Goal: Task Accomplishment & Management: Manage account settings

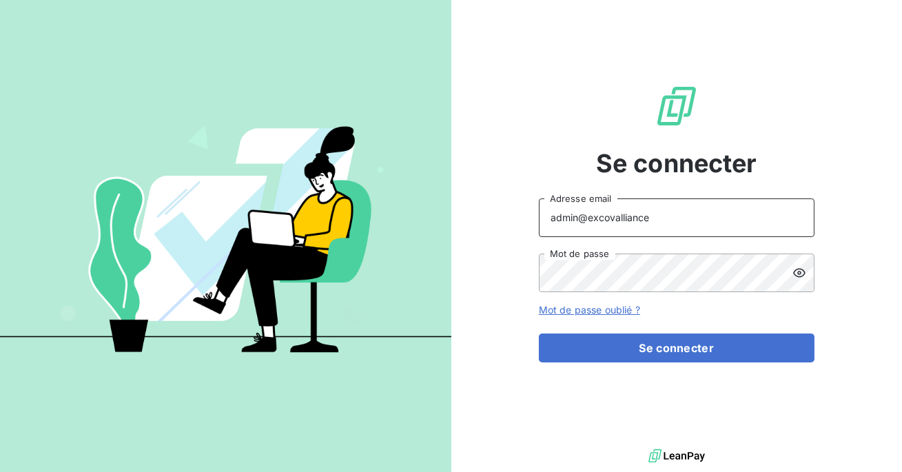
click at [663, 223] on input "admin@excovalliance" at bounding box center [677, 217] width 276 height 39
type input "admin@aaalocatour"
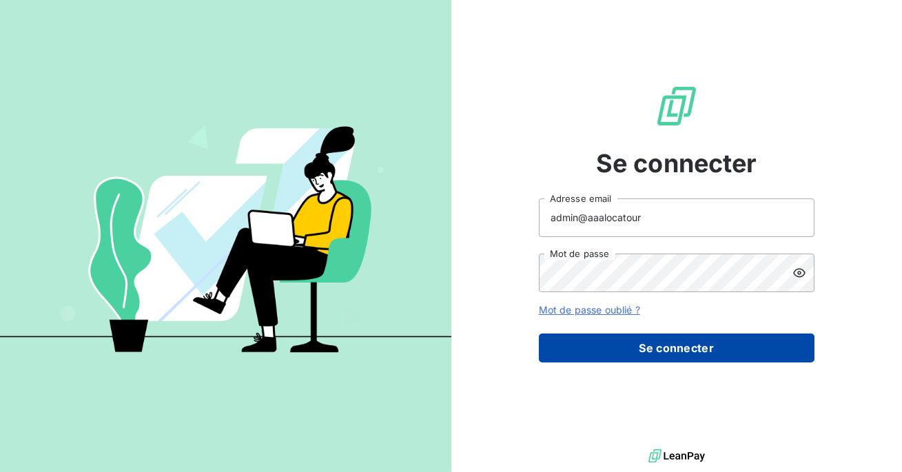
click at [675, 345] on button "Se connecter" at bounding box center [677, 348] width 276 height 29
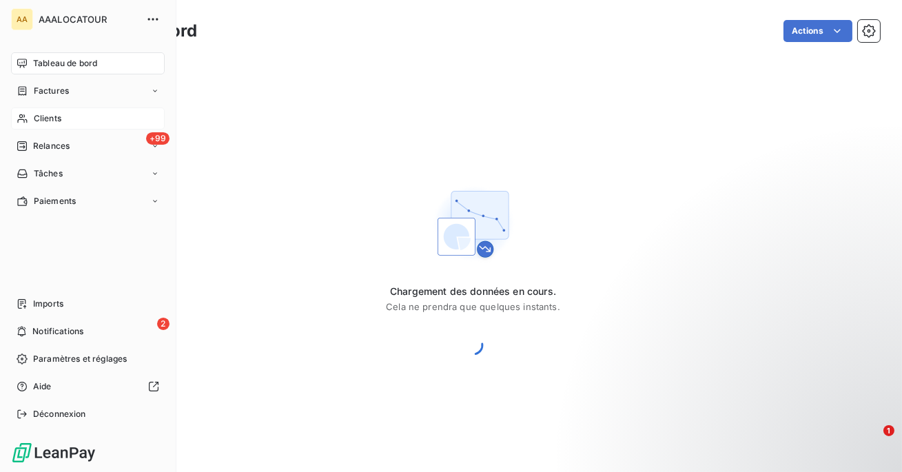
click at [26, 115] on icon at bounding box center [23, 118] width 12 height 11
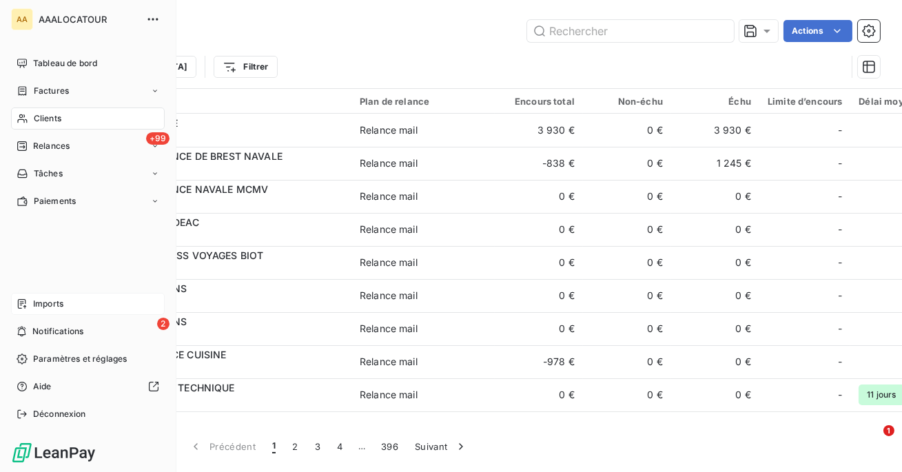
click at [65, 298] on div "Imports" at bounding box center [88, 304] width 154 height 22
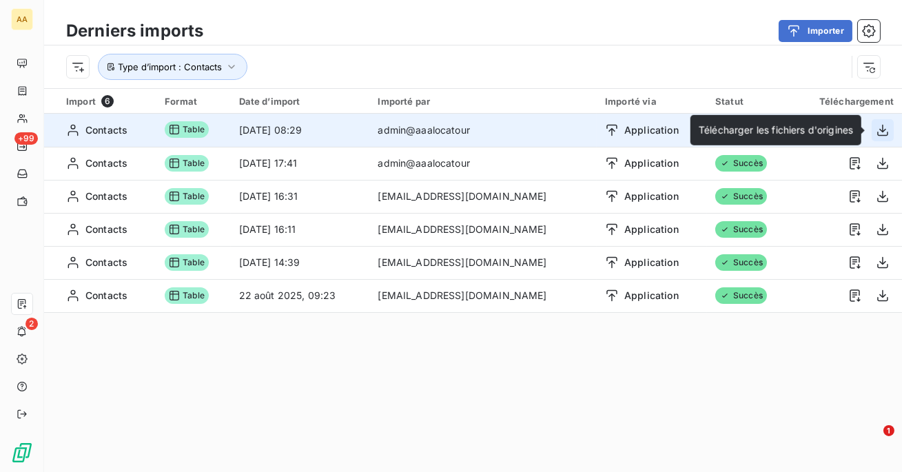
click at [882, 128] on icon "button" at bounding box center [882, 130] width 11 height 12
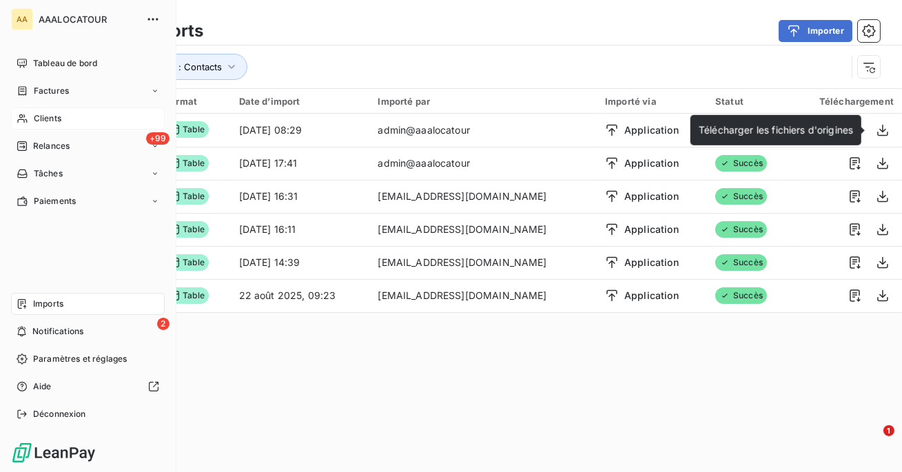
click at [21, 126] on div "Clients" at bounding box center [88, 119] width 154 height 22
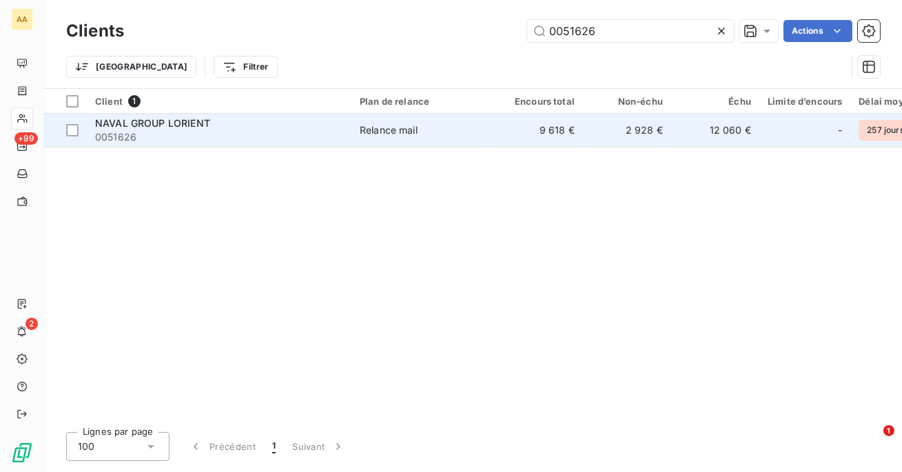
type input "0051626"
click at [323, 131] on span "0051626" at bounding box center [219, 137] width 248 height 14
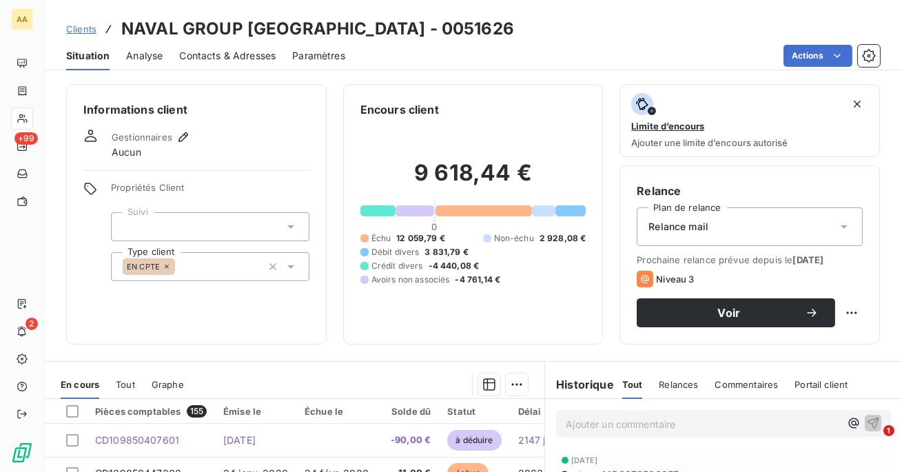
click at [254, 54] on span "Contacts & Adresses" at bounding box center [227, 56] width 96 height 14
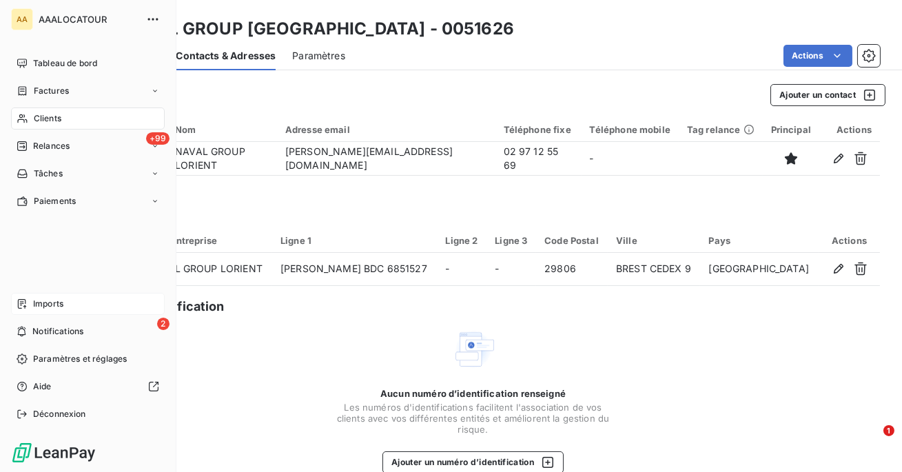
click at [16, 305] on div "Imports" at bounding box center [88, 304] width 154 height 22
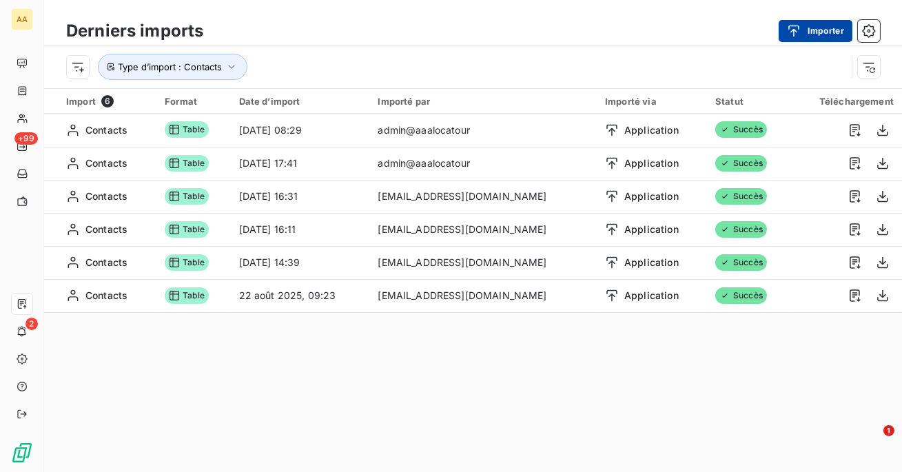
click at [817, 37] on button "Importer" at bounding box center [816, 31] width 74 height 22
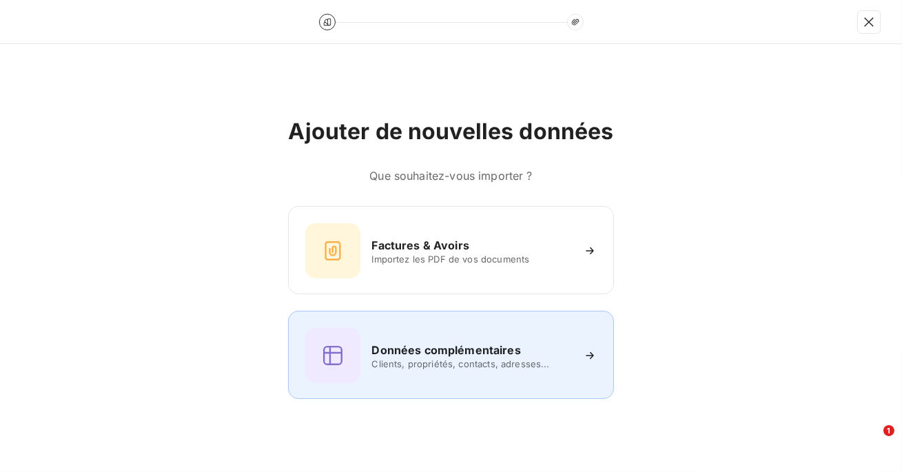
click at [469, 336] on div "Données complémentaires Clients, propriétés, contacts, adresses..." at bounding box center [450, 355] width 291 height 55
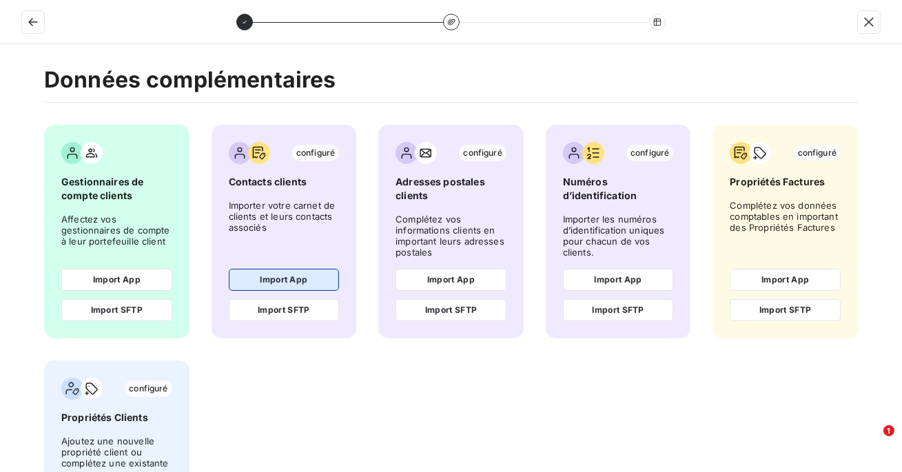
click at [278, 283] on button "Import App" at bounding box center [284, 280] width 111 height 22
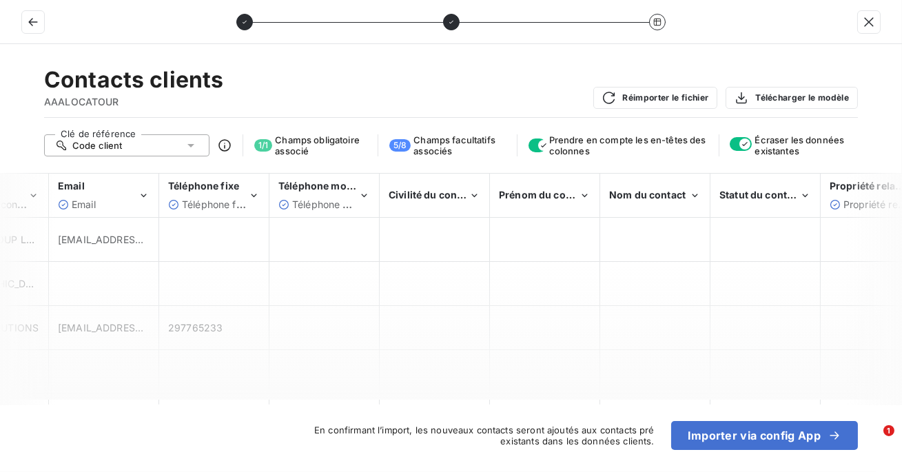
scroll to position [0, 201]
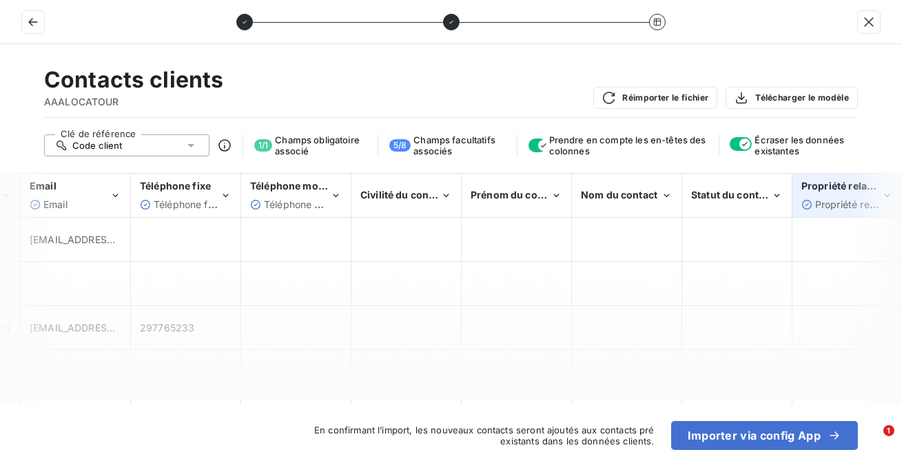
click at [825, 204] on span "Propriété relance" at bounding box center [854, 204] width 79 height 12
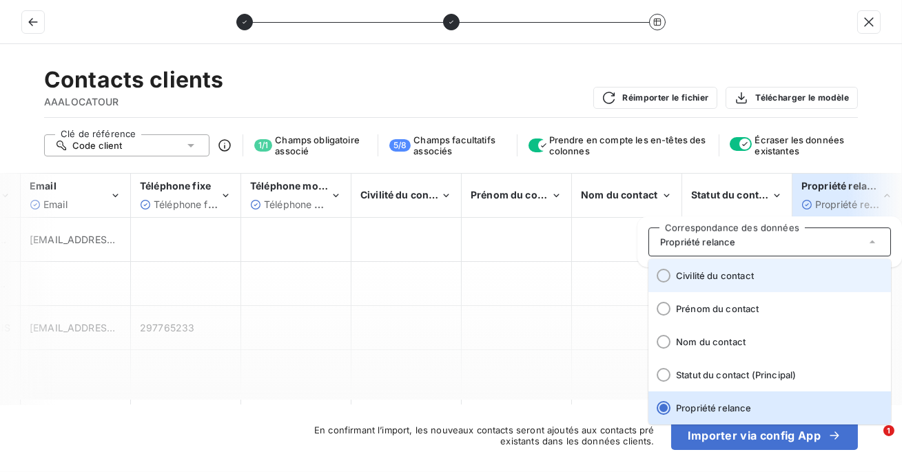
scroll to position [0, 0]
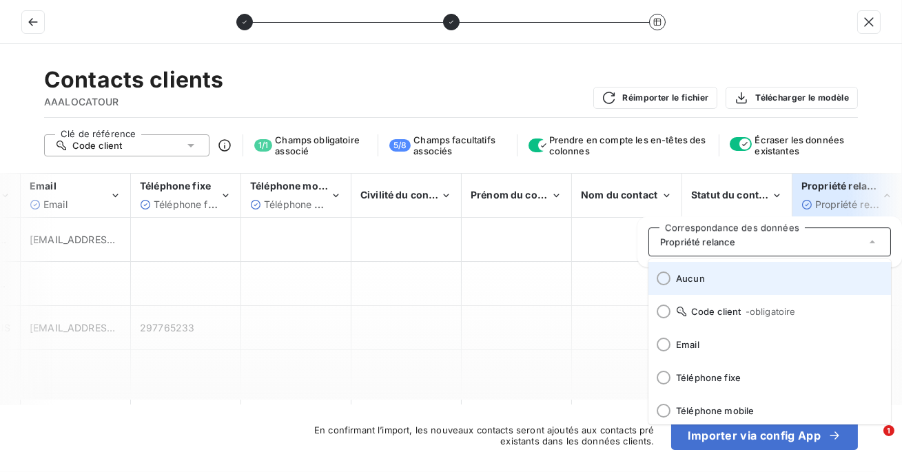
click at [695, 285] on li "Aucun" at bounding box center [770, 278] width 243 height 33
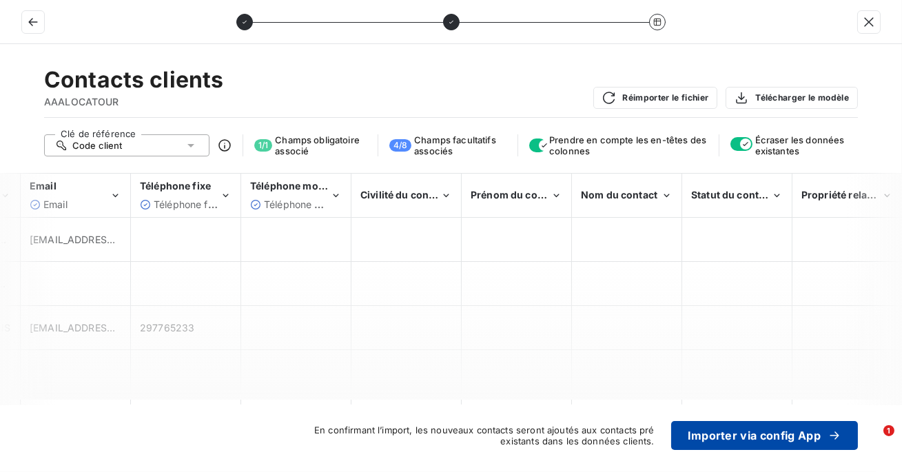
click at [747, 441] on button "Importer via config App" at bounding box center [764, 435] width 187 height 29
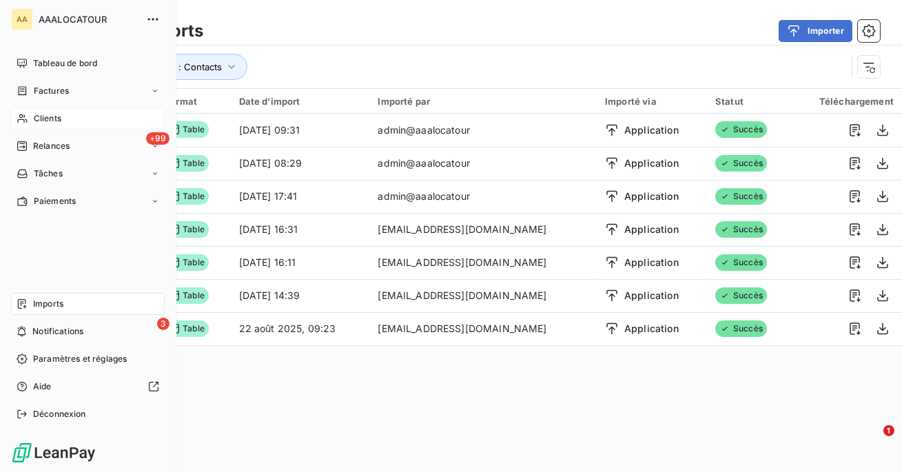
click at [39, 110] on div "Clients" at bounding box center [88, 119] width 154 height 22
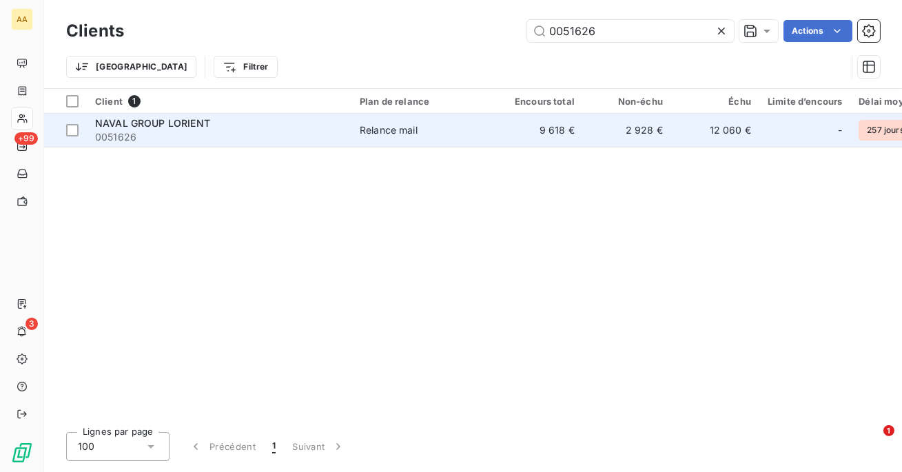
click at [241, 139] on span "0051626" at bounding box center [219, 137] width 248 height 14
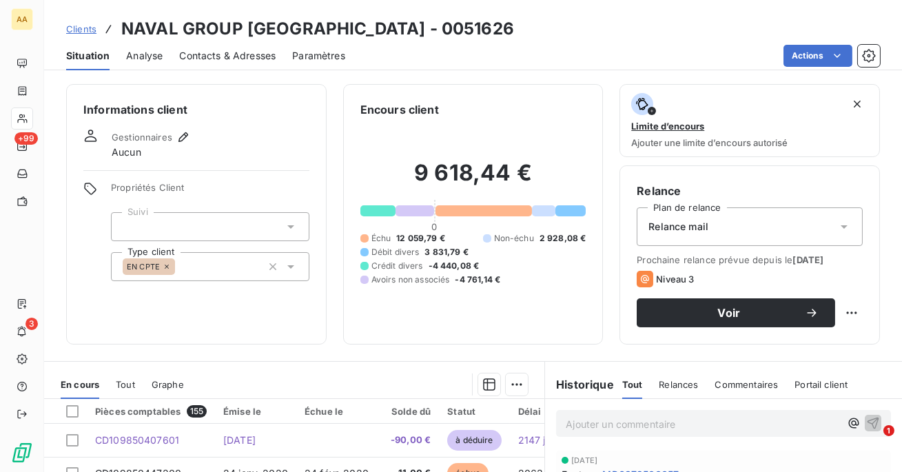
click at [229, 60] on span "Contacts & Adresses" at bounding box center [227, 56] width 96 height 14
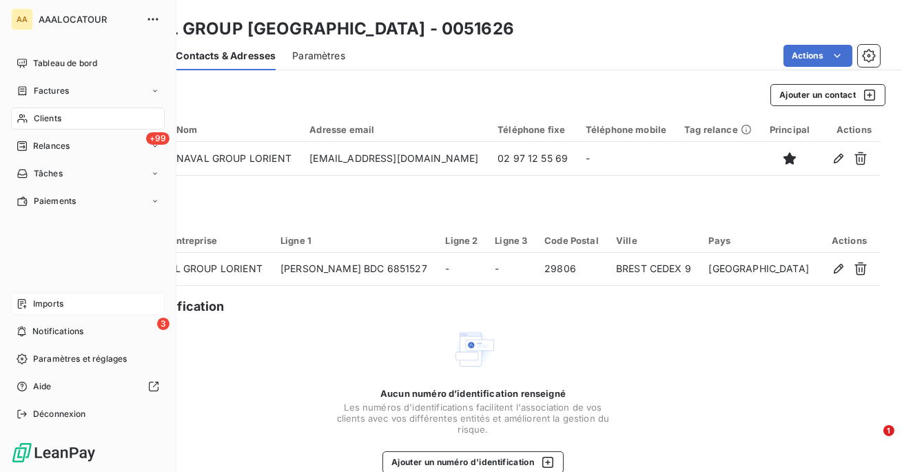
click at [40, 305] on span "Imports" at bounding box center [48, 304] width 30 height 12
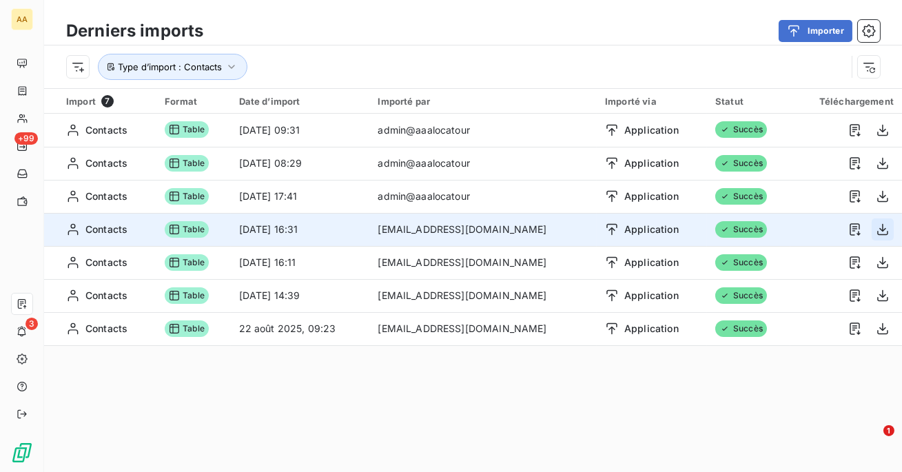
click at [886, 229] on icon "button" at bounding box center [883, 230] width 14 height 14
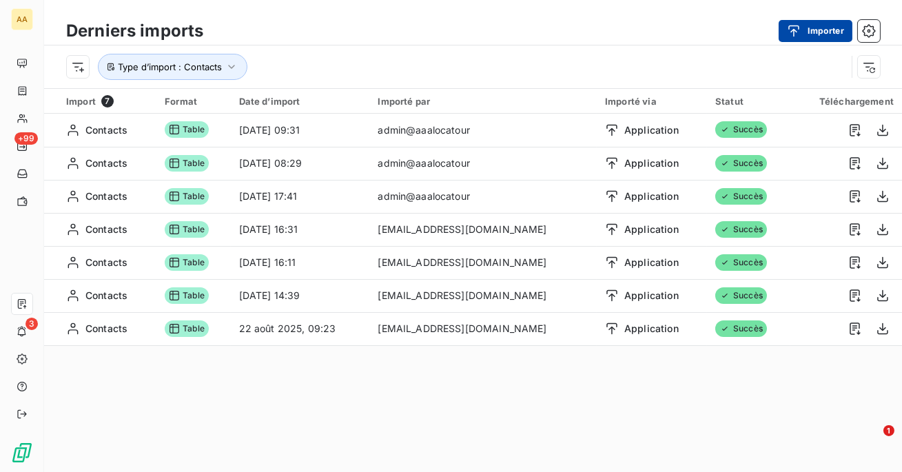
click at [813, 30] on button "Importer" at bounding box center [816, 31] width 74 height 22
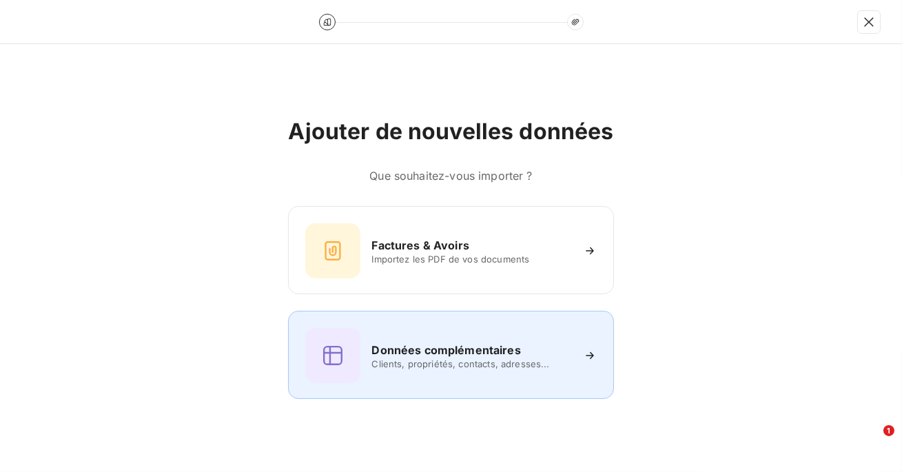
click at [476, 337] on div "Données complémentaires Clients, propriétés, contacts, adresses..." at bounding box center [450, 355] width 291 height 55
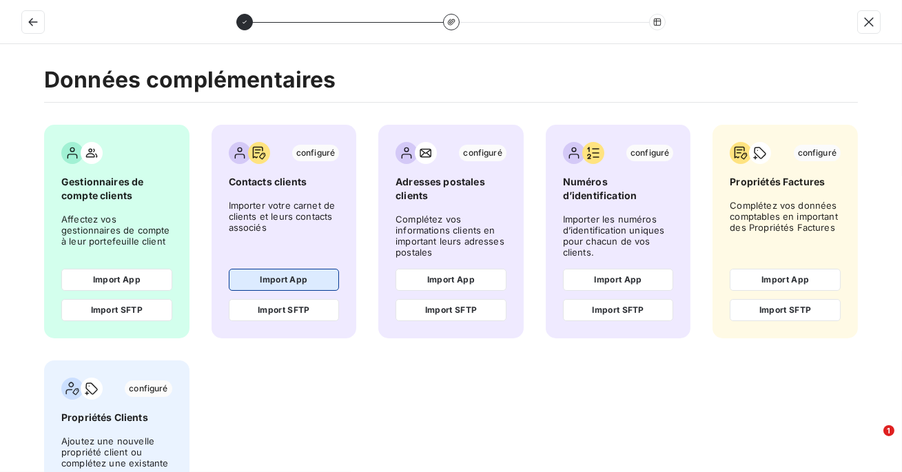
click at [263, 278] on button "Import App" at bounding box center [284, 280] width 111 height 22
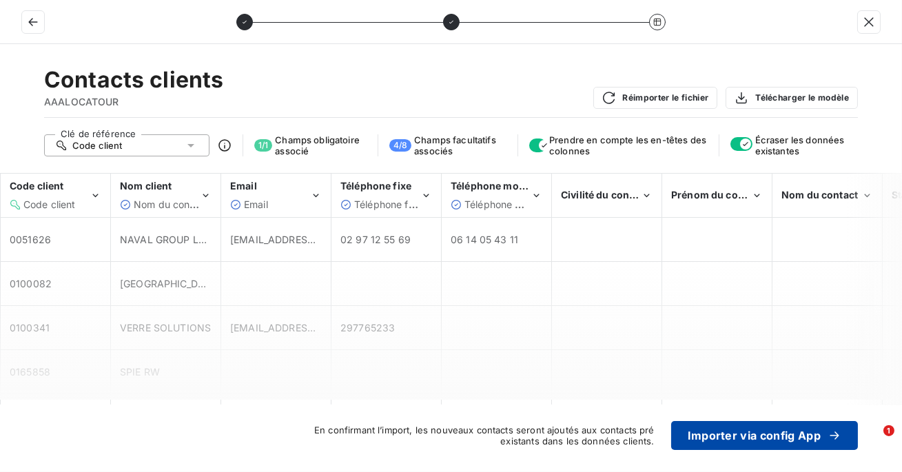
click at [744, 432] on button "Importer via config App" at bounding box center [764, 435] width 187 height 29
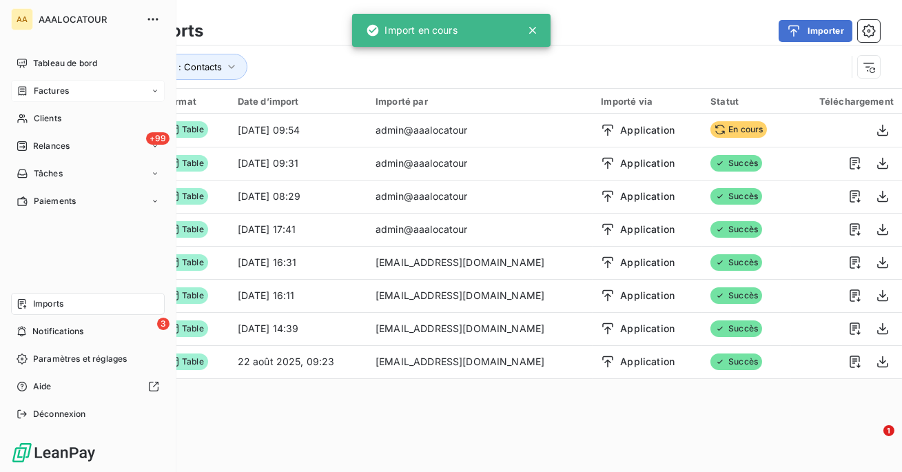
click at [55, 95] on span "Factures" at bounding box center [51, 91] width 35 height 12
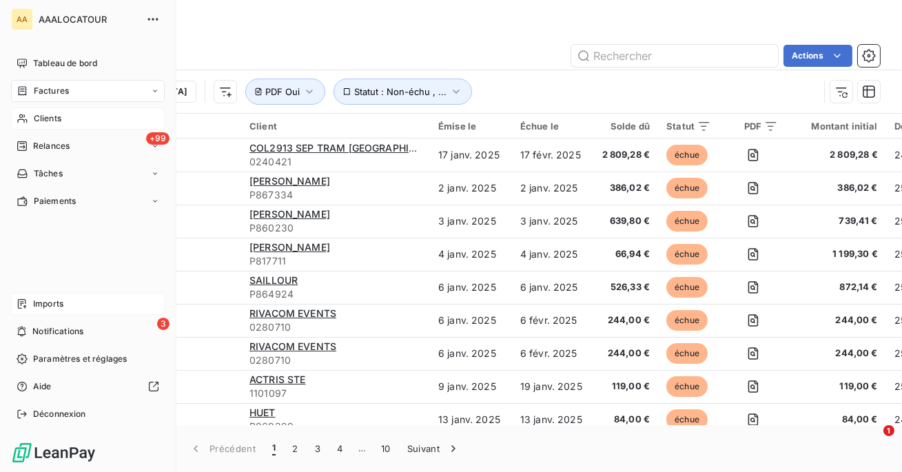
click at [77, 116] on div "Clients" at bounding box center [88, 119] width 154 height 22
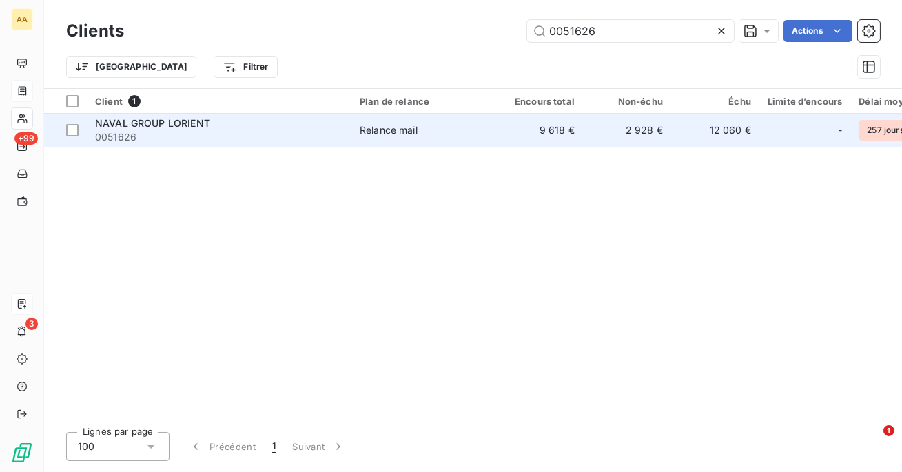
click at [336, 134] on span "0051626" at bounding box center [219, 137] width 248 height 14
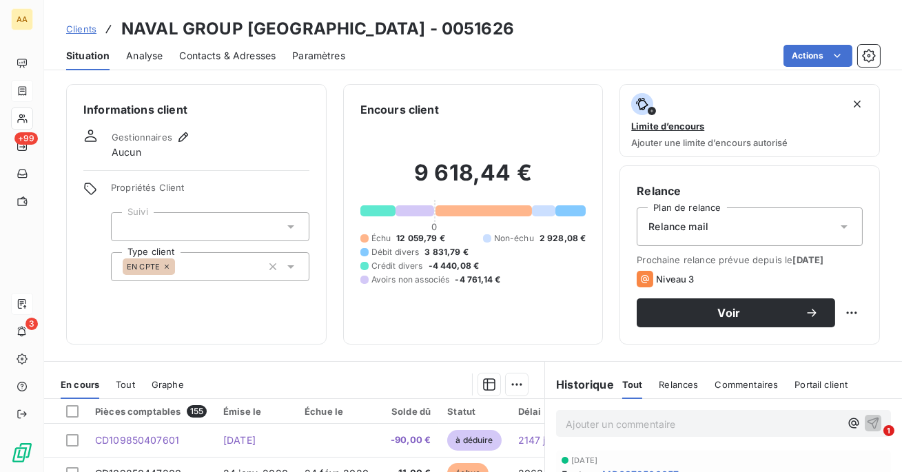
click at [247, 51] on span "Contacts & Adresses" at bounding box center [227, 56] width 96 height 14
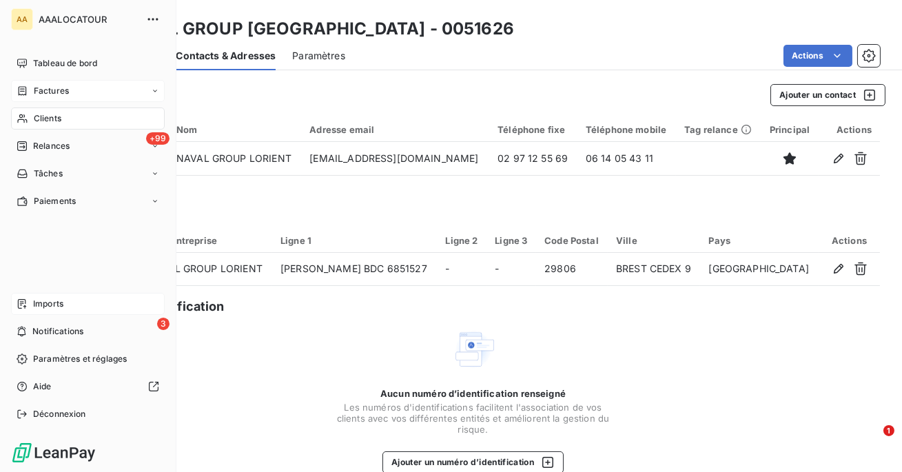
click at [37, 300] on span "Imports" at bounding box center [48, 304] width 30 height 12
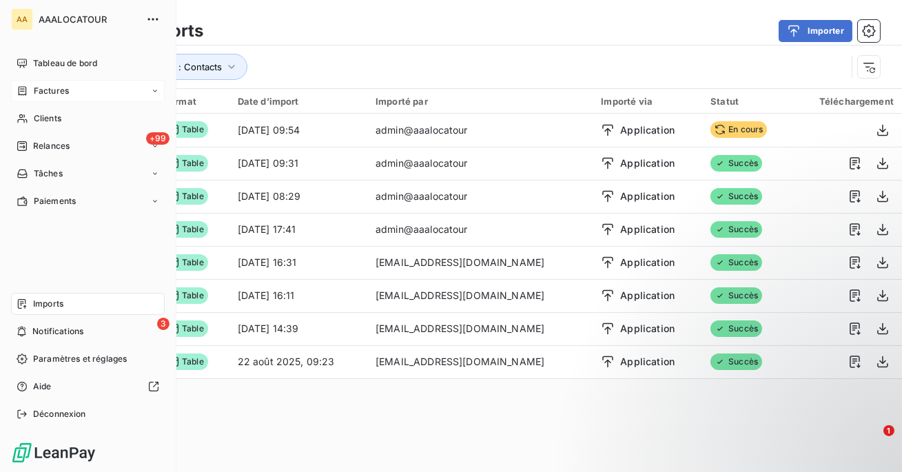
click at [44, 98] on div "Factures" at bounding box center [88, 91] width 154 height 22
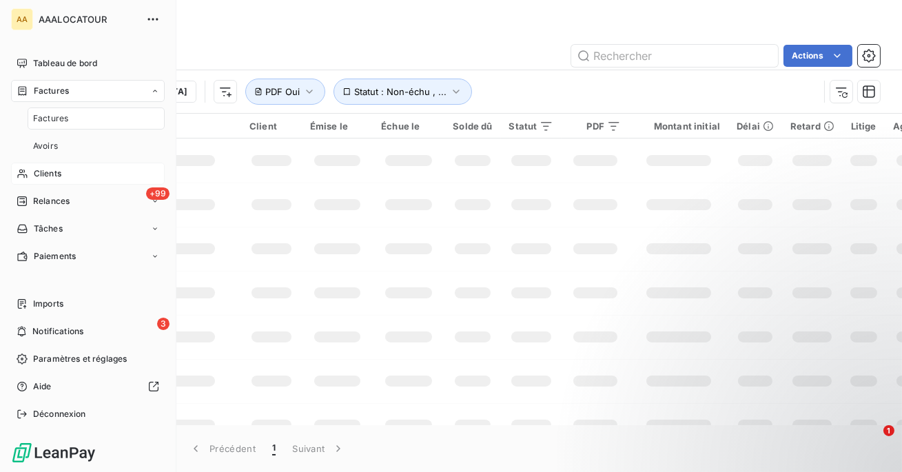
click at [53, 170] on span "Clients" at bounding box center [48, 173] width 28 height 12
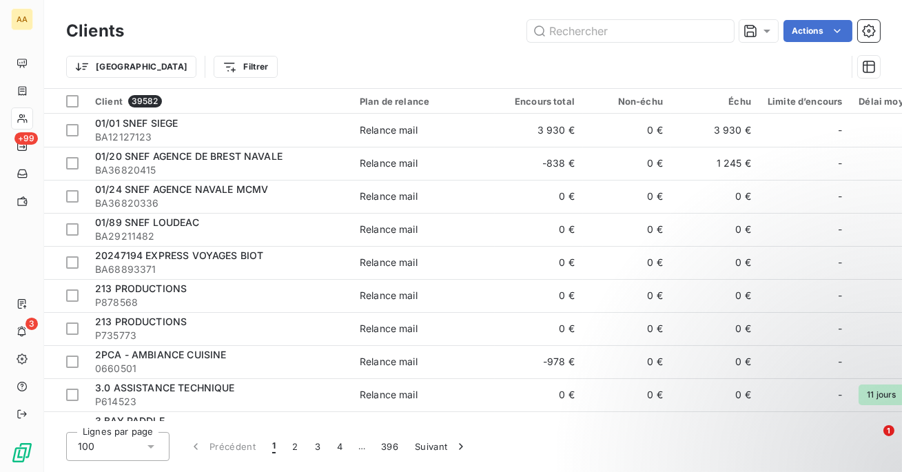
type input "au bout de 3 ans"
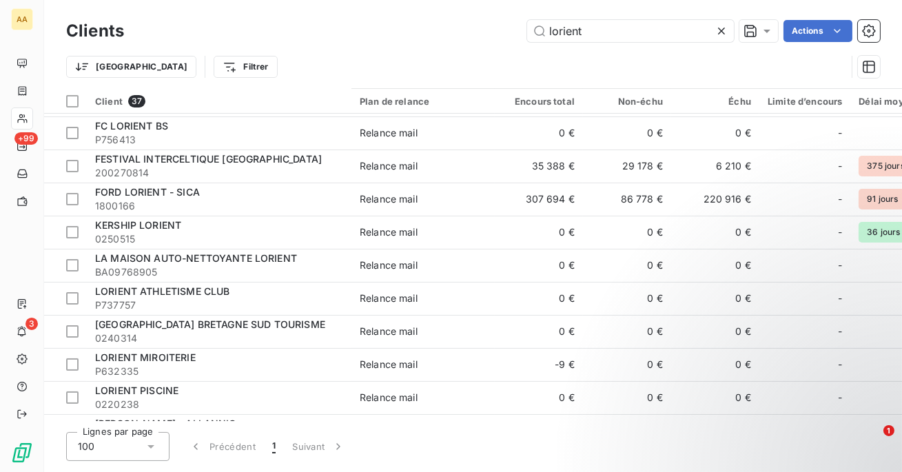
scroll to position [356, 0]
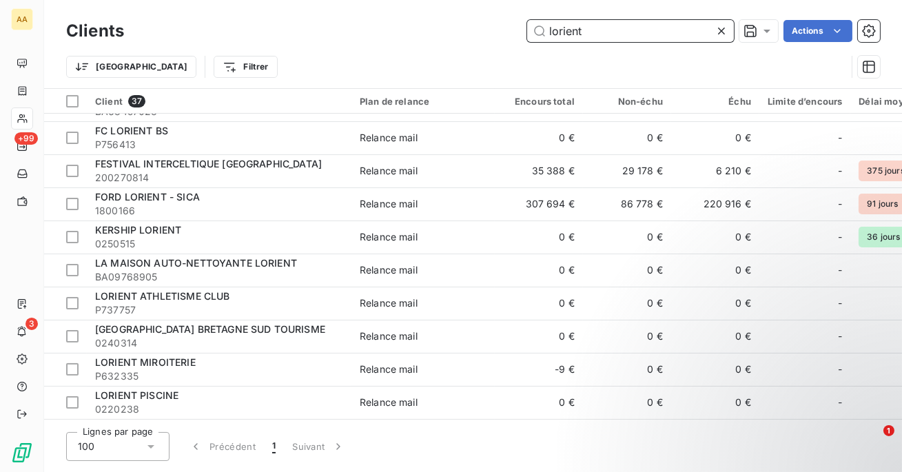
paste input "0051626"
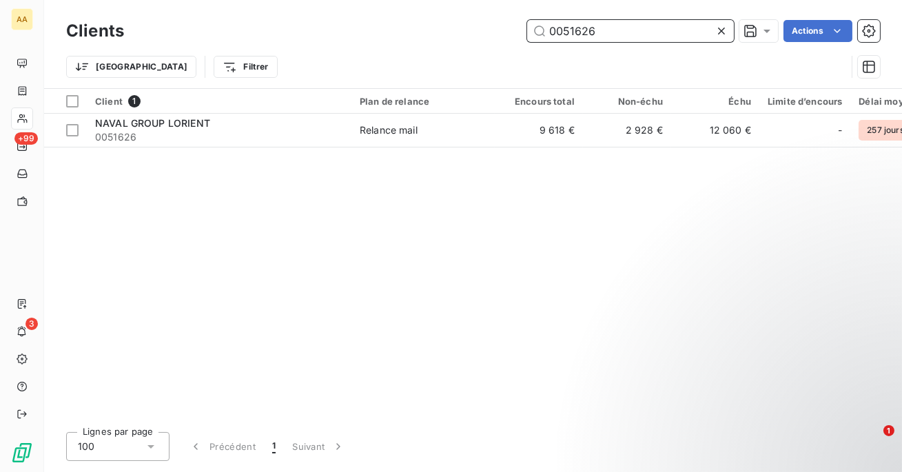
scroll to position [0, 0]
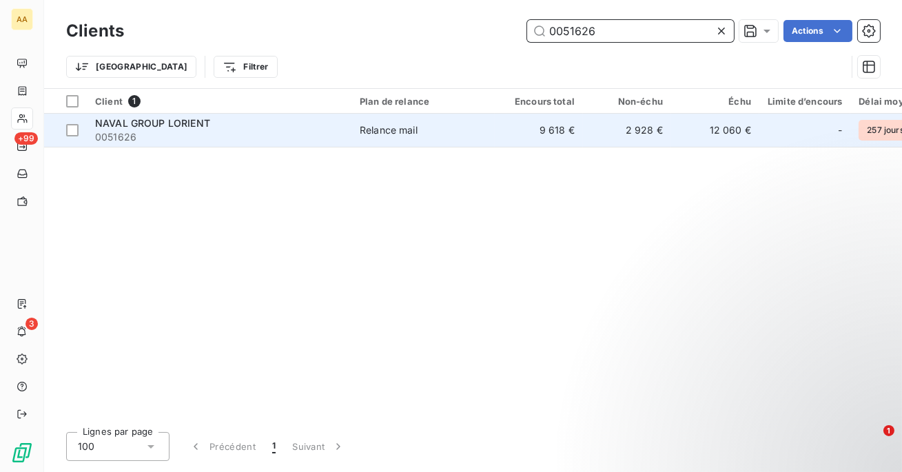
type input "0051626"
click at [269, 135] on span "0051626" at bounding box center [219, 137] width 248 height 14
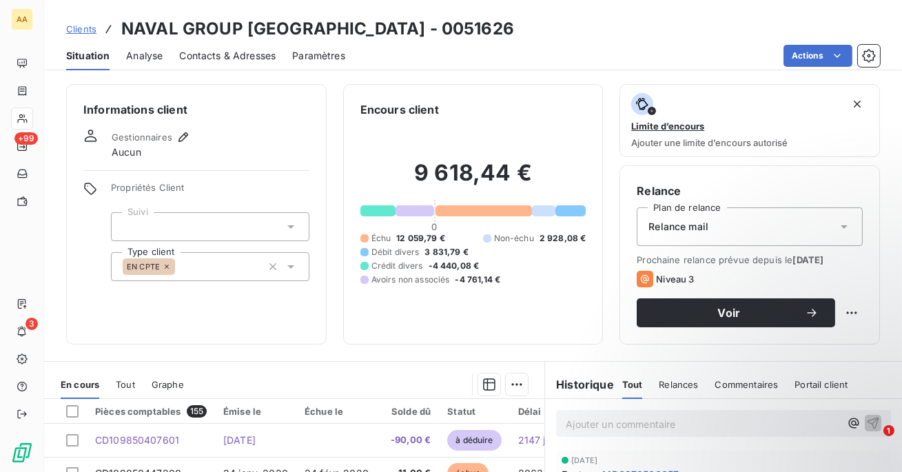
click at [225, 52] on span "Contacts & Adresses" at bounding box center [227, 56] width 96 height 14
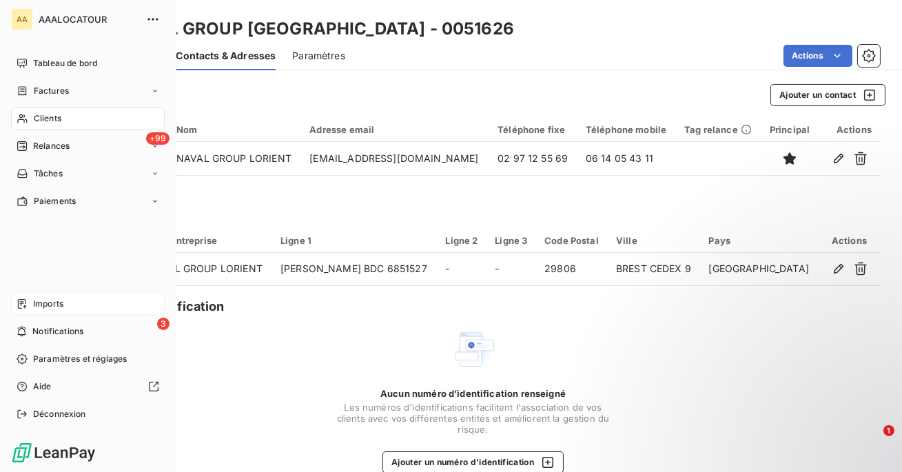
click at [43, 303] on span "Imports" at bounding box center [48, 304] width 30 height 12
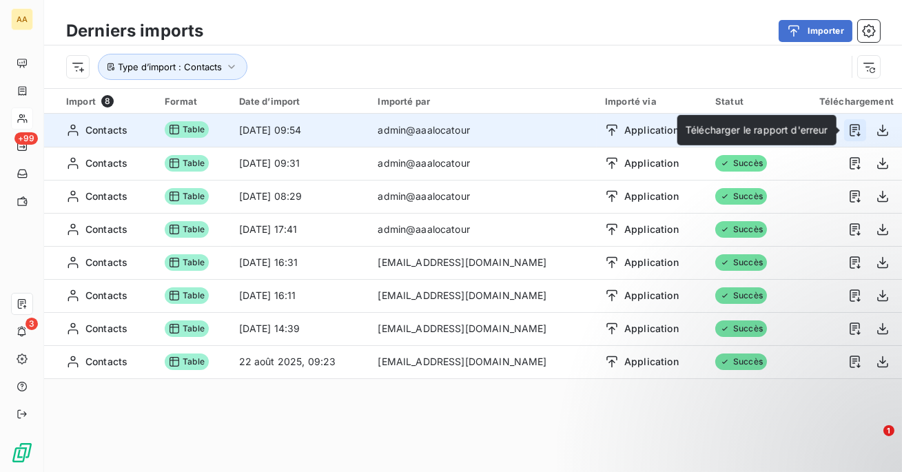
click at [855, 132] on icon "button" at bounding box center [855, 130] width 14 height 14
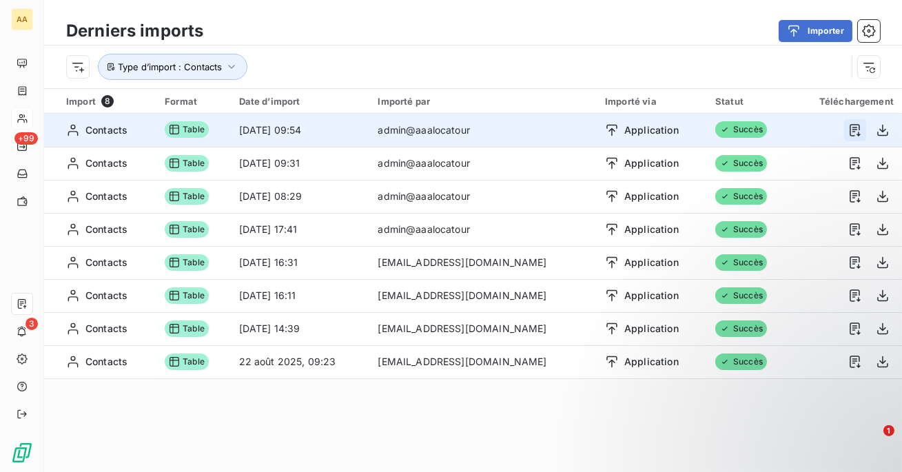
click at [853, 128] on icon "button" at bounding box center [855, 130] width 10 height 12
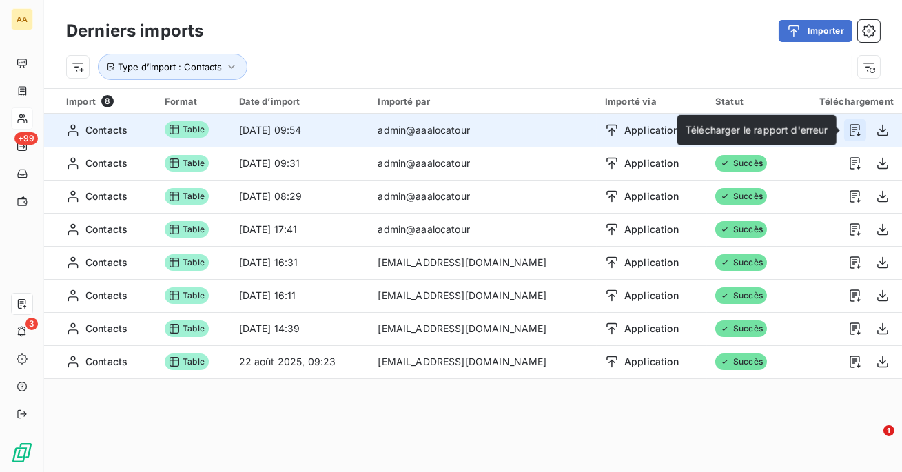
click at [854, 130] on icon "button" at bounding box center [855, 130] width 14 height 14
click at [853, 132] on icon "button" at bounding box center [855, 130] width 14 height 14
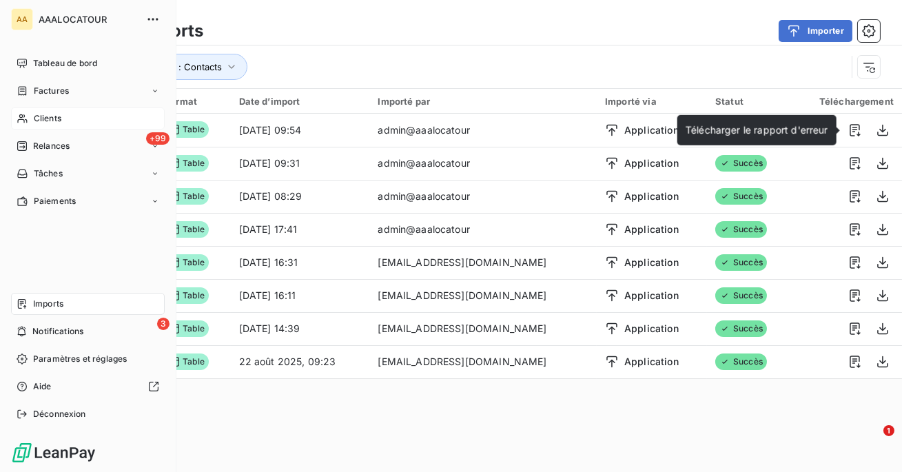
click at [26, 116] on icon at bounding box center [23, 118] width 12 height 11
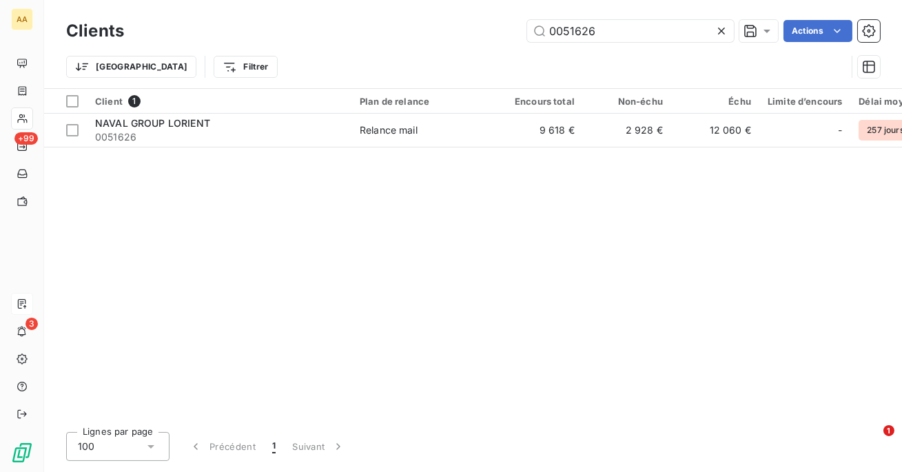
type input "0201202"
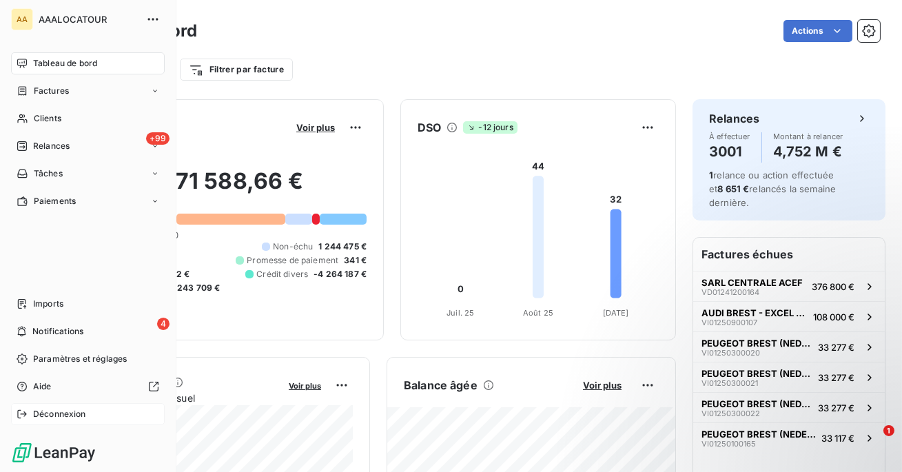
click at [44, 416] on span "Déconnexion" at bounding box center [59, 414] width 53 height 12
